Goal: Information Seeking & Learning: Learn about a topic

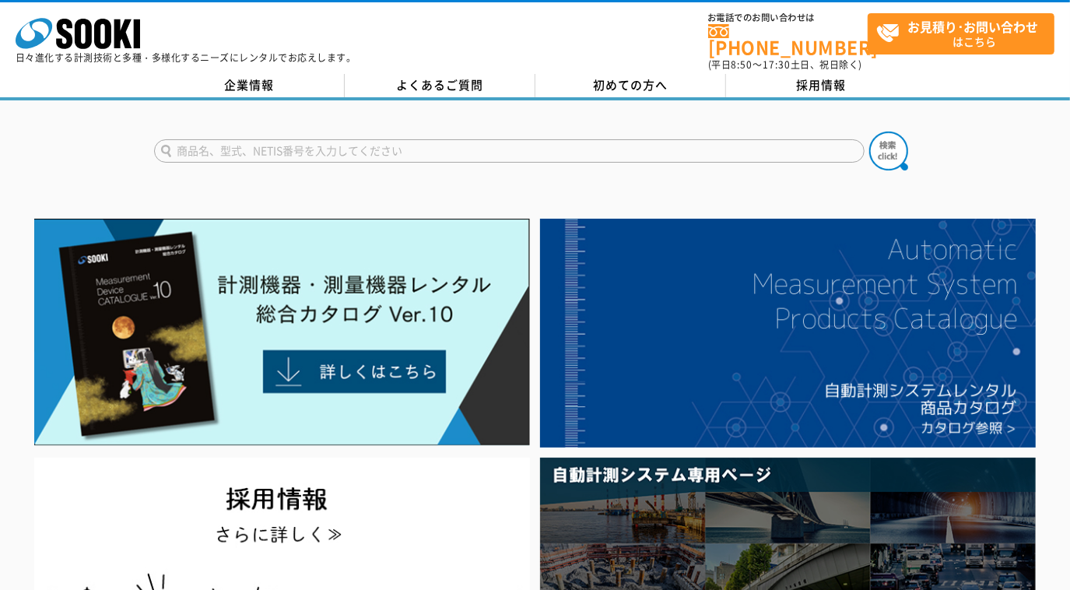
click at [237, 139] on input "text" at bounding box center [509, 150] width 710 height 23
type input "ravvit live"
click at [869, 132] on button at bounding box center [888, 151] width 39 height 39
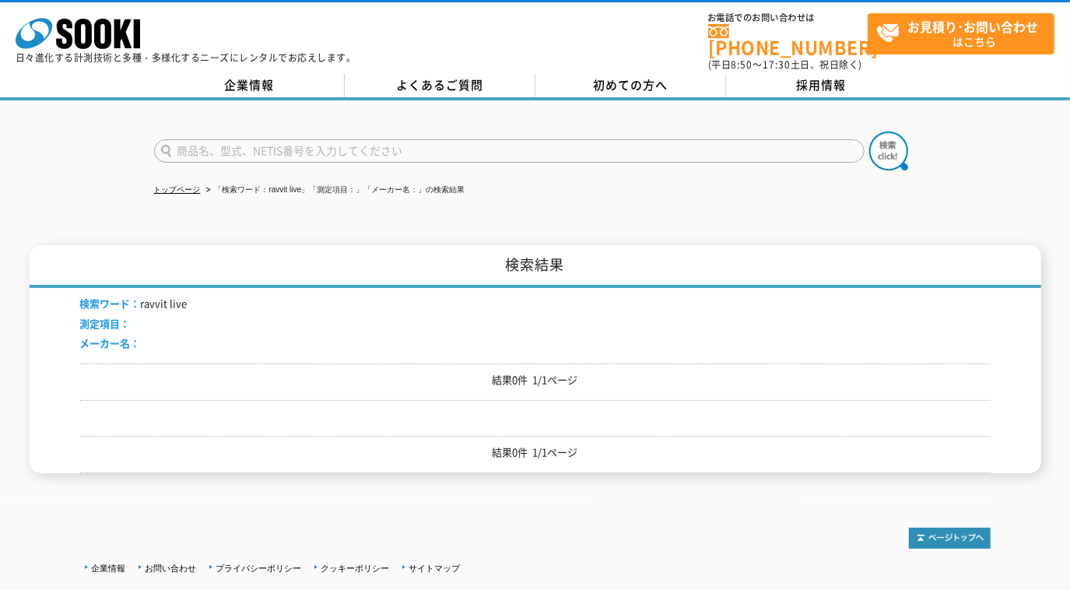
click at [237, 139] on input "text" at bounding box center [509, 150] width 710 height 23
type input "r"
type input "ラビットライブ"
click at [869, 132] on button at bounding box center [888, 151] width 39 height 39
click at [93, 36] on icon "株式会社 ソーキ" at bounding box center [78, 33] width 125 height 31
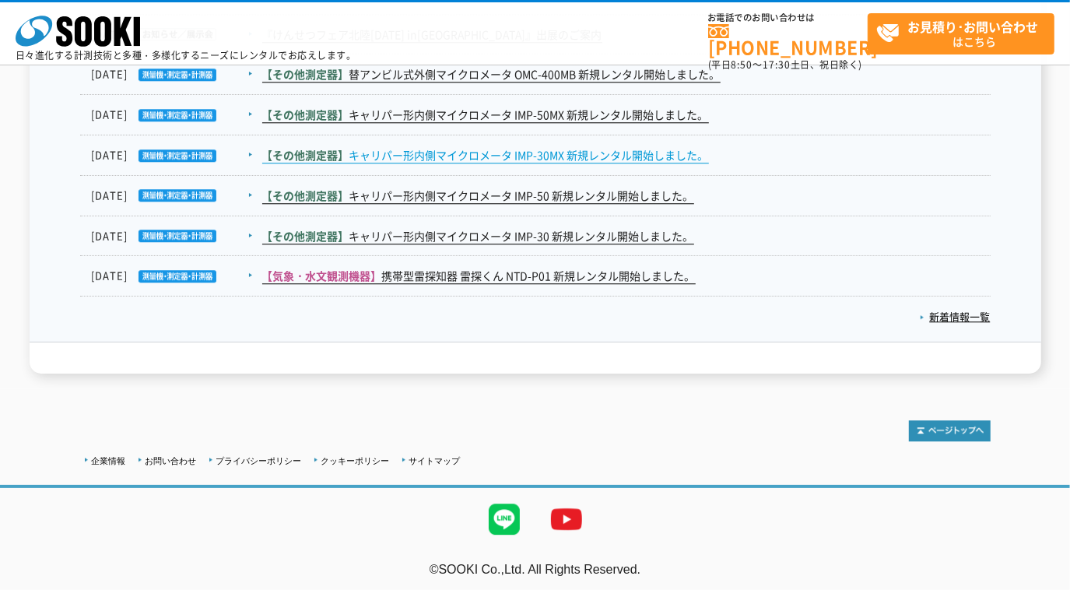
scroll to position [2598, 0]
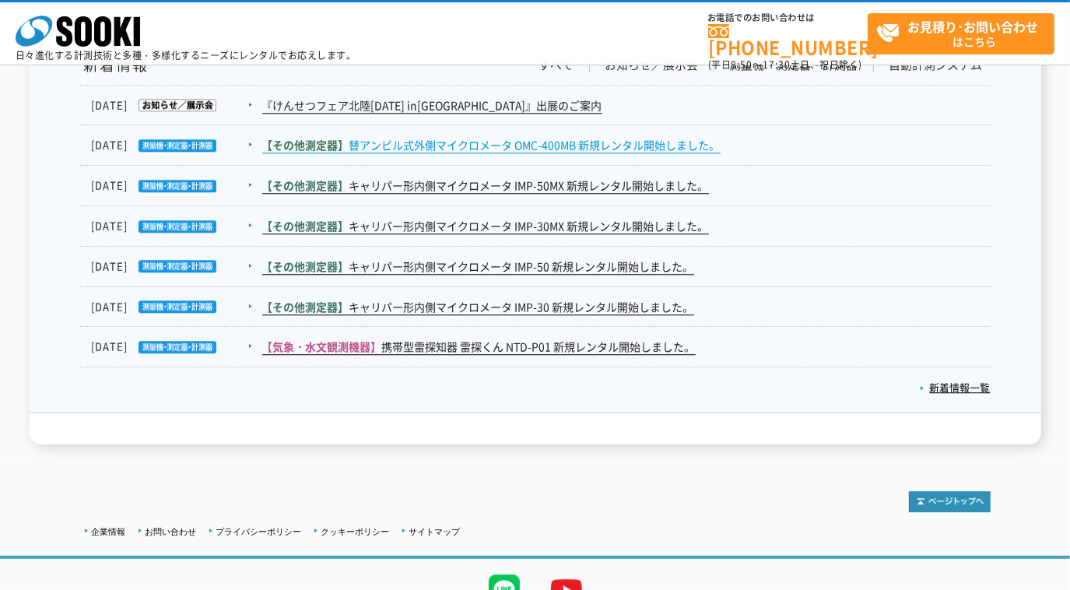
click at [338, 148] on span "【その他測定器】" at bounding box center [305, 145] width 87 height 16
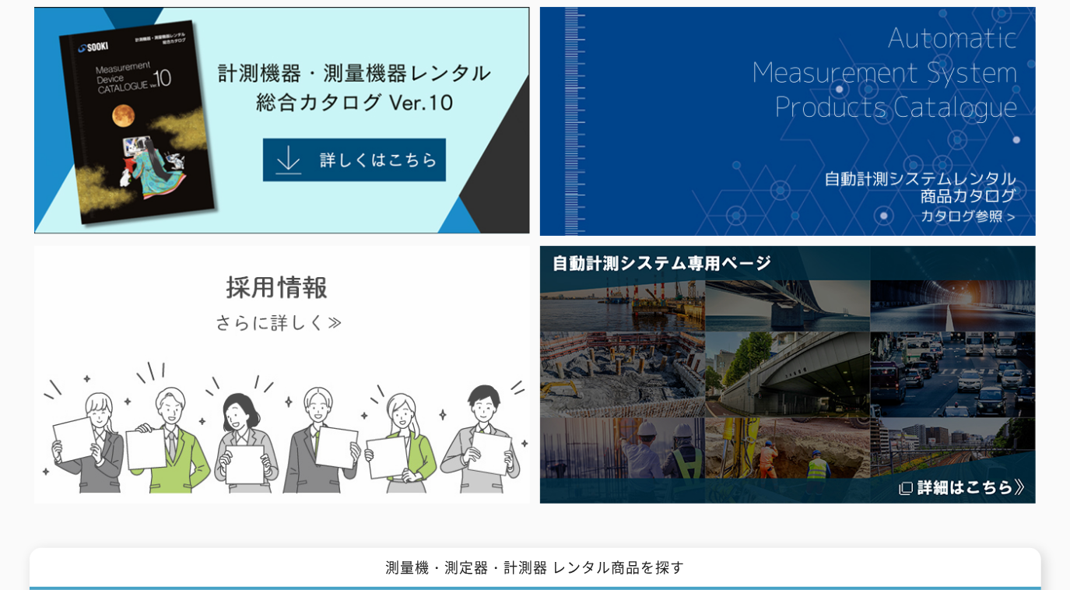
scroll to position [0, 0]
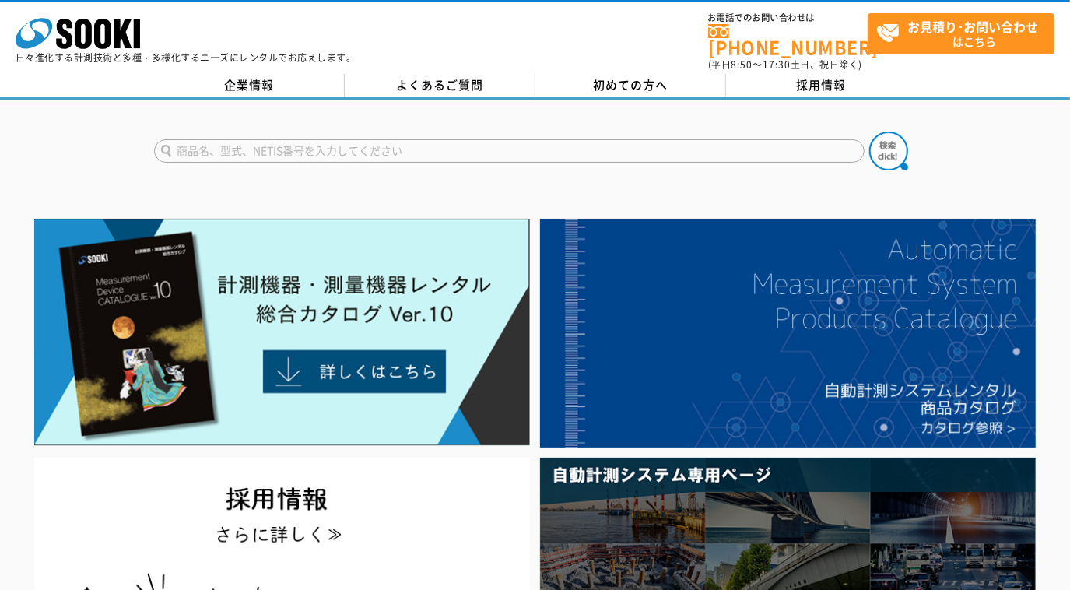
click at [315, 139] on input "text" at bounding box center [509, 150] width 710 height 23
type input "商品名、型式、NETIS番号を入力してください"
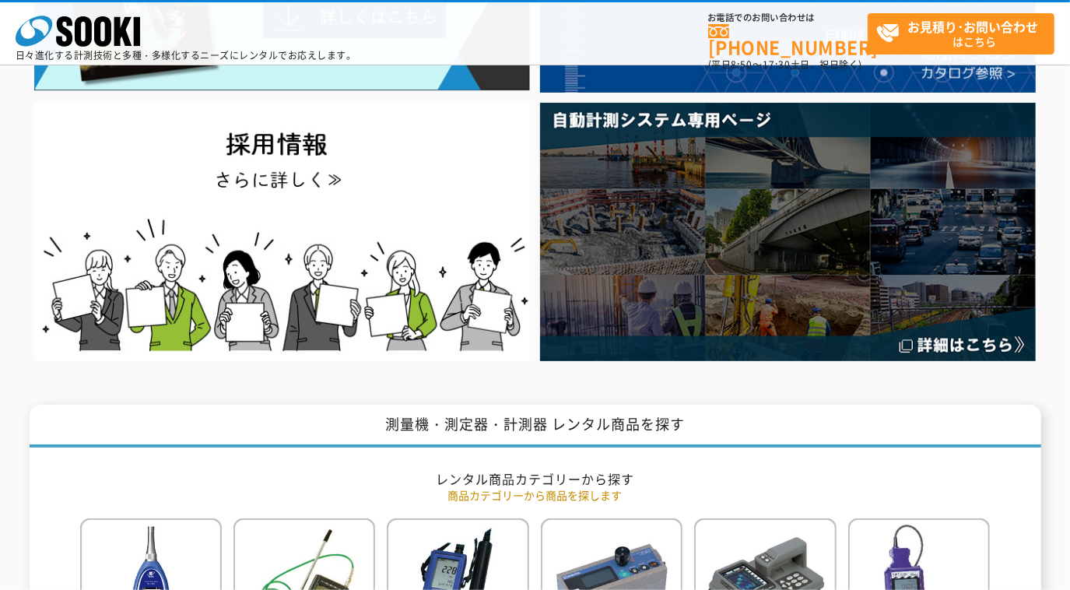
scroll to position [495, 0]
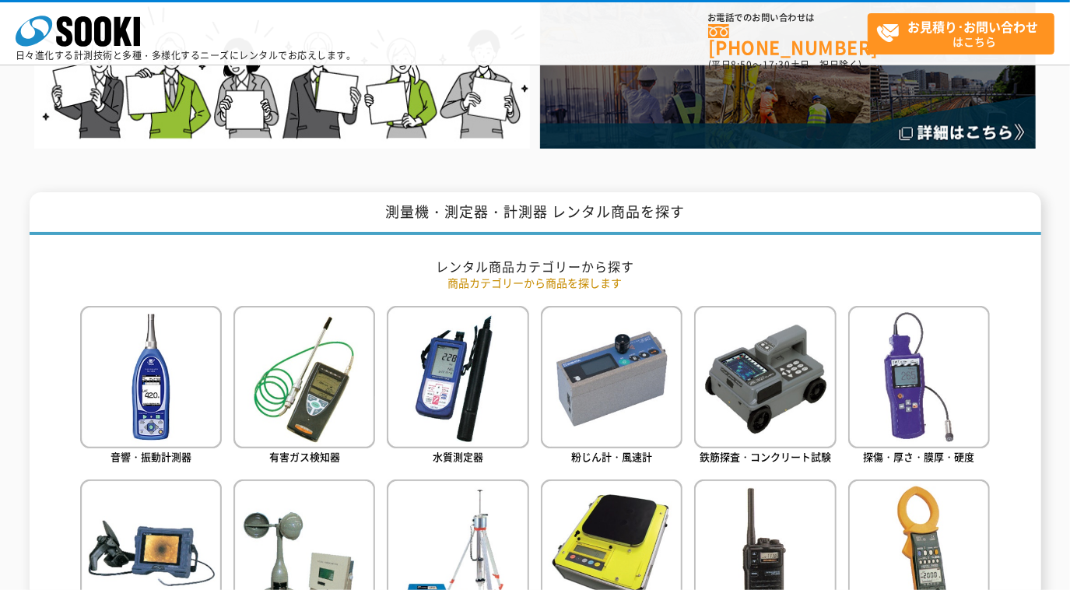
type input "商品名、型式、NETIS番号を入力してください"
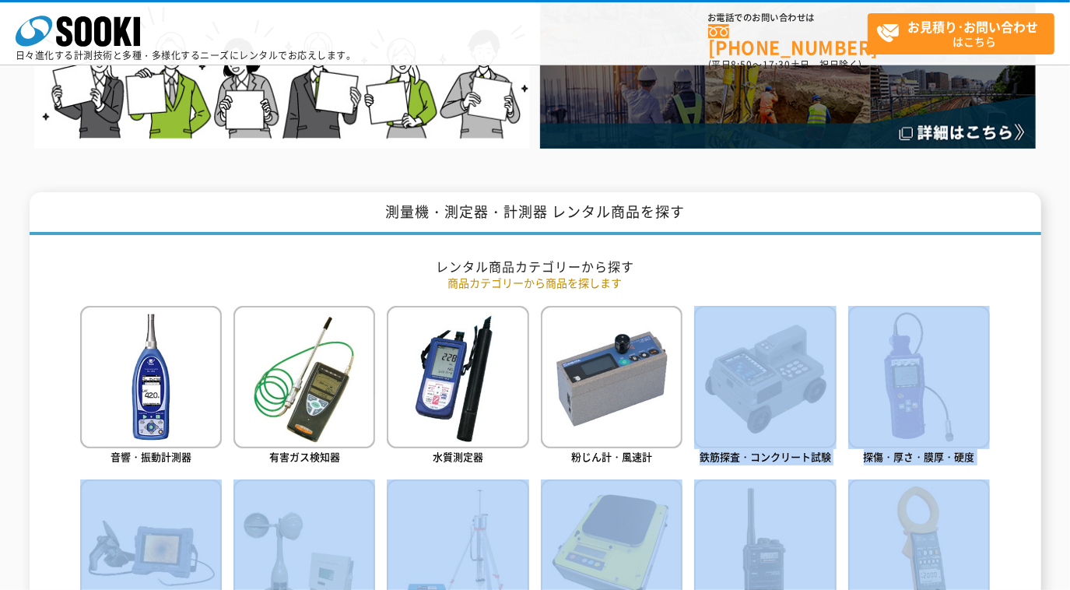
drag, startPoint x: 690, startPoint y: 339, endPoint x: 1037, endPoint y: 501, distance: 382.2
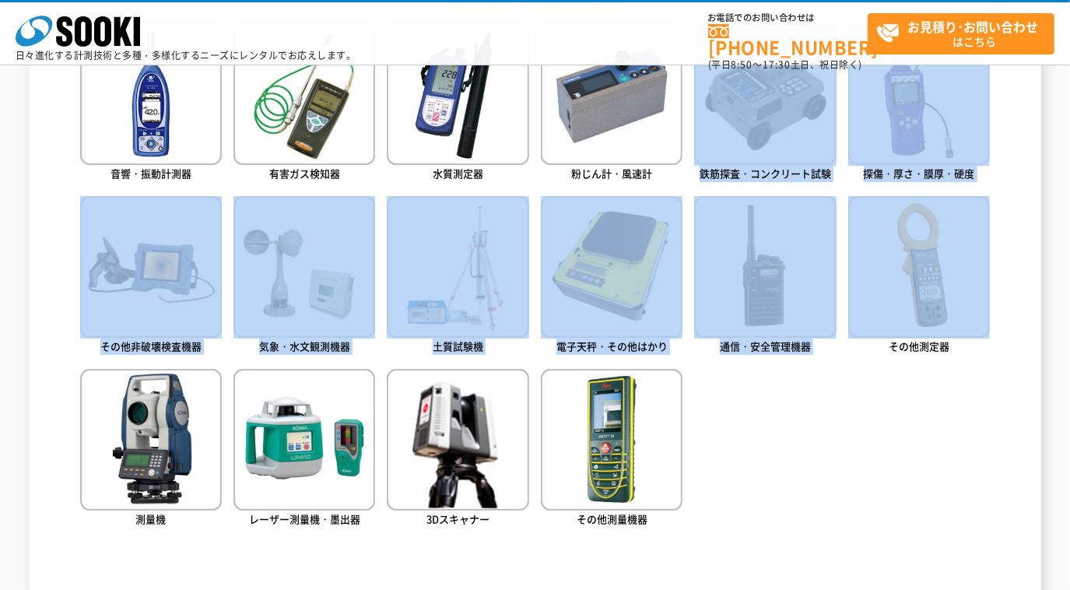
scroll to position [990, 0]
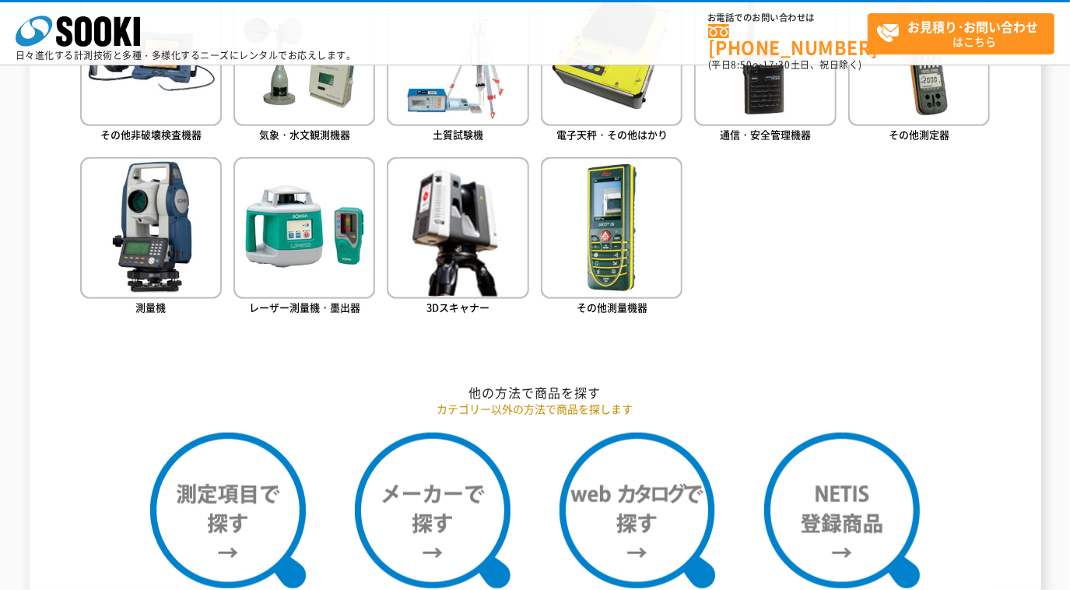
click at [867, 302] on ul "音響・振動計測器 有害ガス検知器 水質測定器 粉じん計・風速計 鉄筋探査・コンクリート試験 探傷・厚さ・膜厚・硬度" at bounding box center [535, 86] width 910 height 550
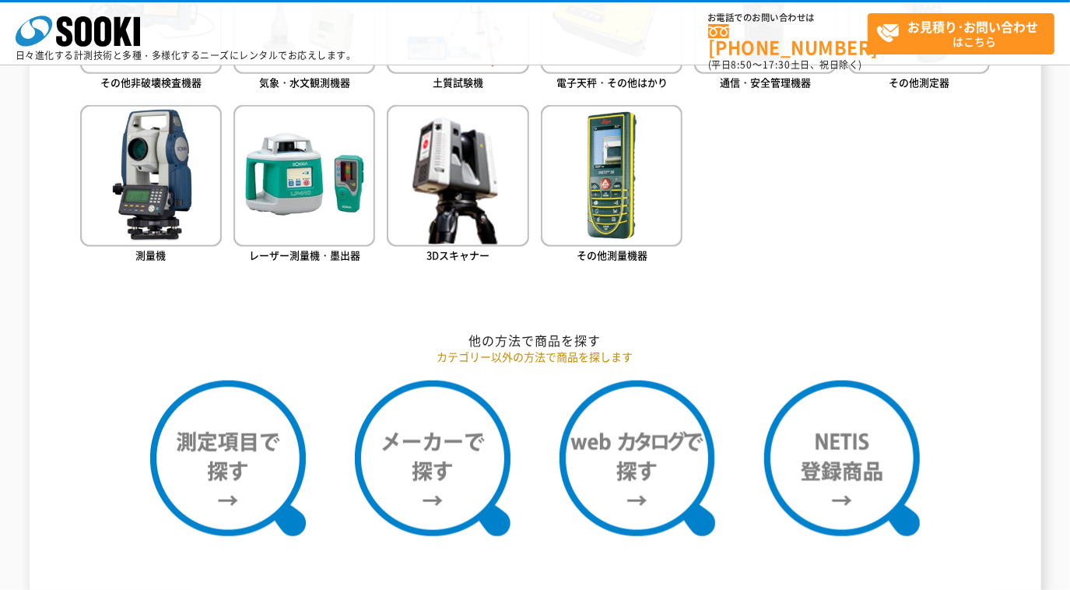
scroll to position [900, 0]
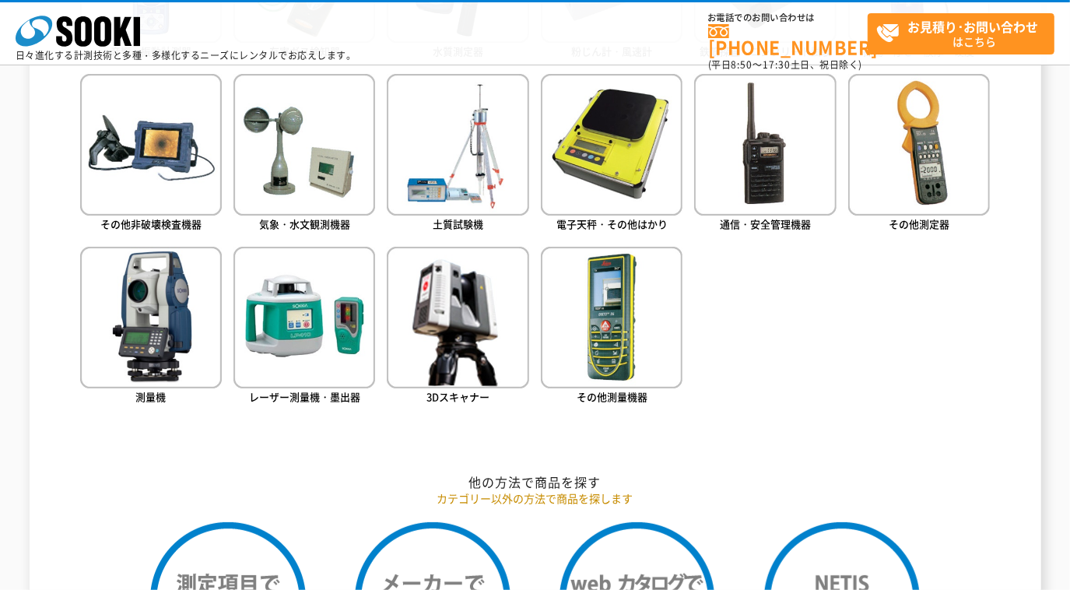
click at [537, 245] on ul "音響・振動計測器 有害ガス検知器 水質測定器 粉じん計・風速計 鉄筋探査・コンクリート試験 探傷・厚さ・膜厚・硬度" at bounding box center [535, 175] width 910 height 550
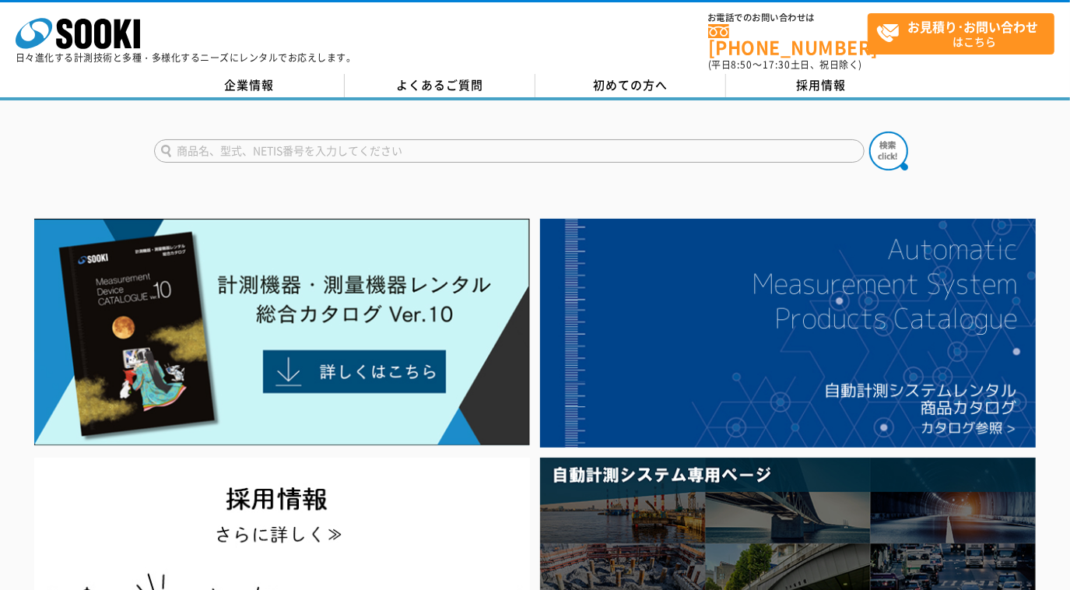
click at [265, 142] on input "text" at bounding box center [509, 150] width 710 height 23
type input "商品名、型式、NETIS番号を入力してください"
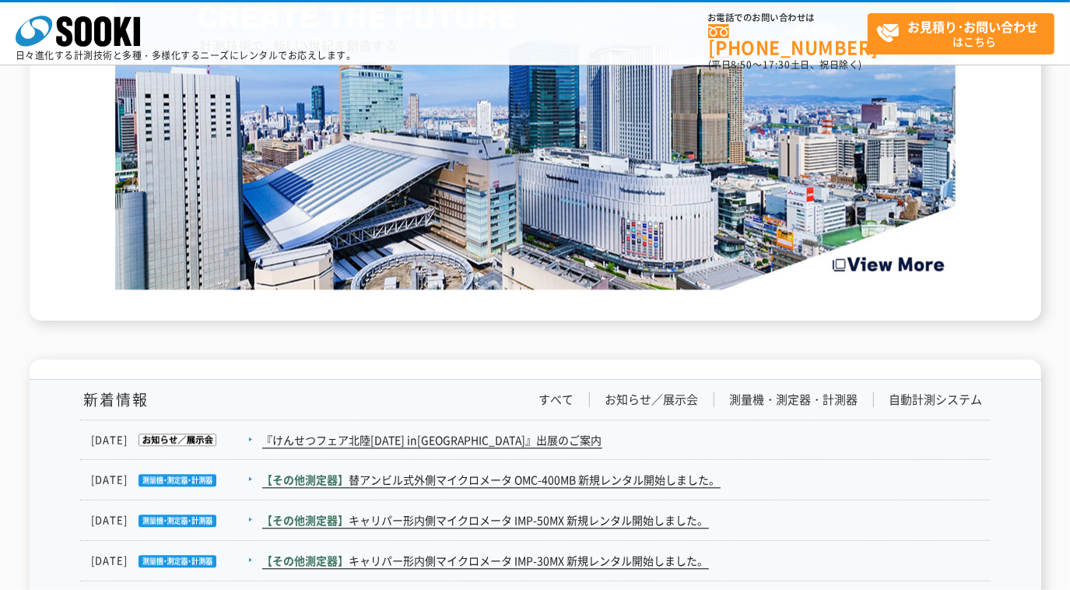
scroll to position [2475, 0]
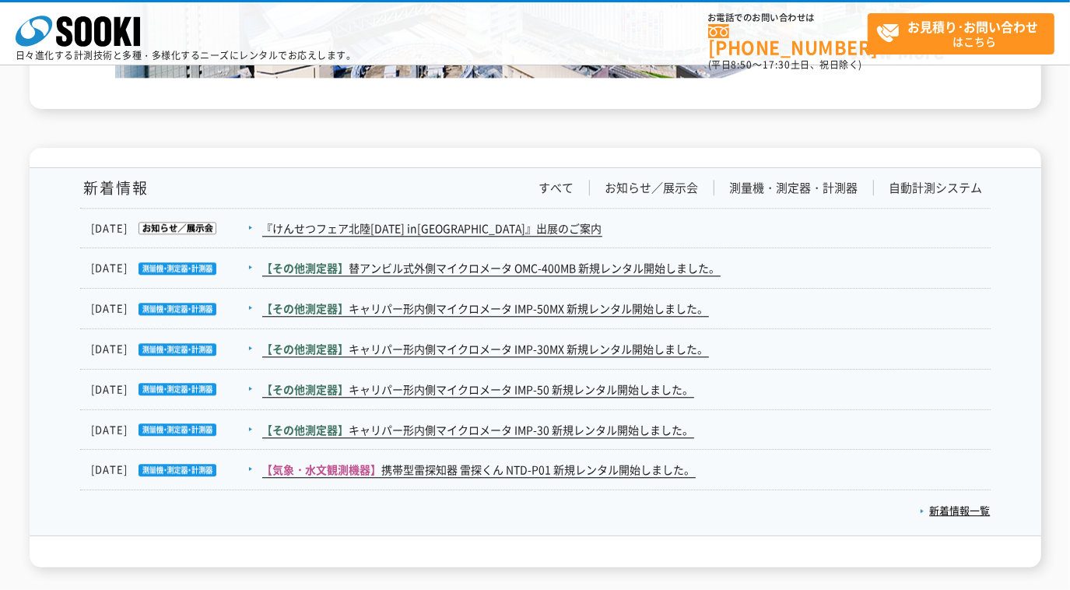
type input "商品名、型式、NETIS番号を入力してください"
